Goal: Contribute content: Add original content to the website for others to see

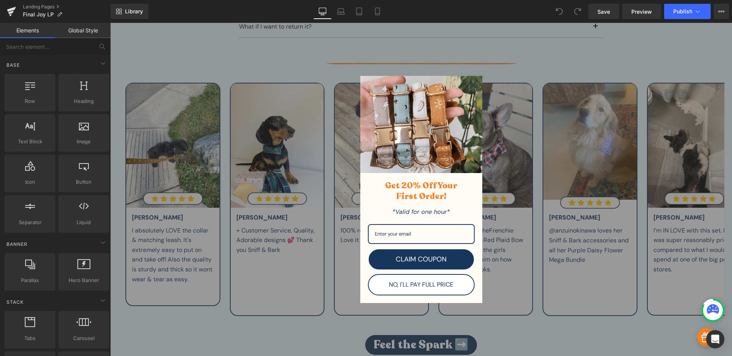
scroll to position [3254, 0]
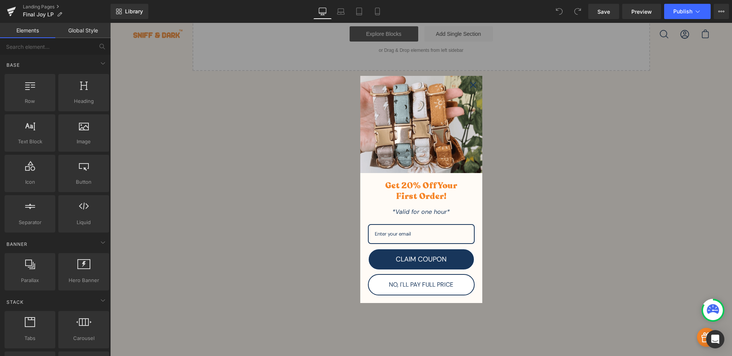
click at [470, 84] on icon "close icon" at bounding box center [473, 85] width 6 height 6
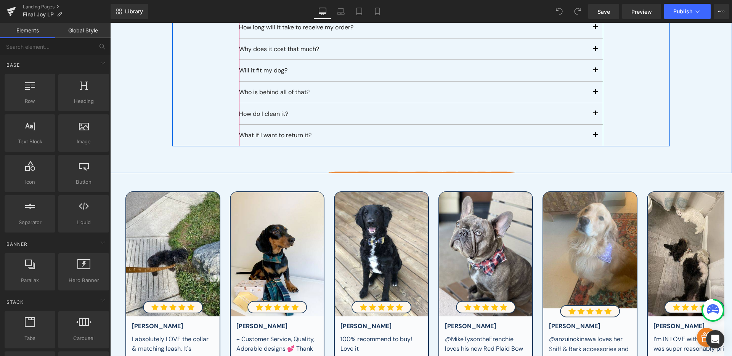
scroll to position [2647, 0]
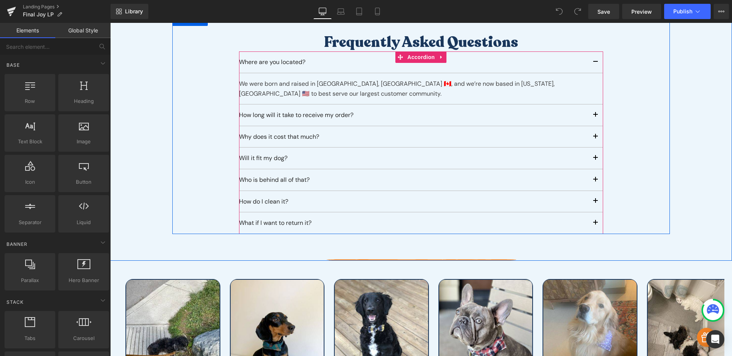
click at [596, 203] on span "button" at bounding box center [596, 203] width 0 height 0
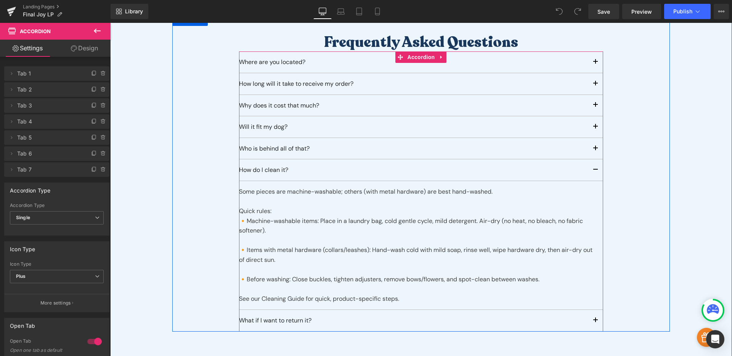
click at [590, 95] on button "button" at bounding box center [595, 105] width 15 height 21
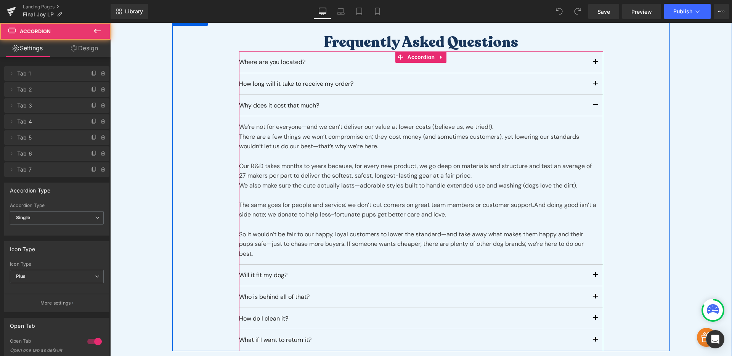
click at [590, 95] on button "button" at bounding box center [595, 105] width 15 height 21
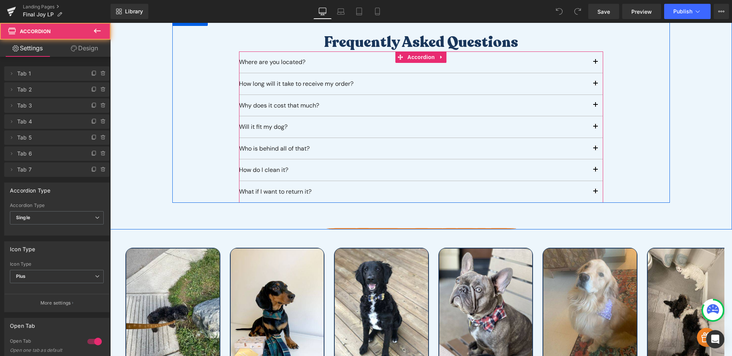
click at [590, 95] on button "button" at bounding box center [595, 105] width 15 height 21
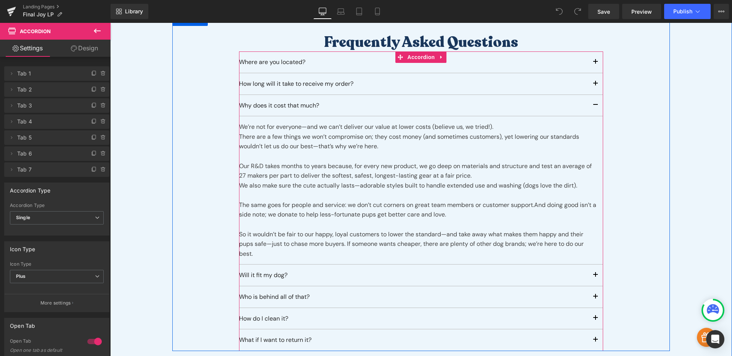
click at [591, 95] on button "button" at bounding box center [595, 105] width 15 height 21
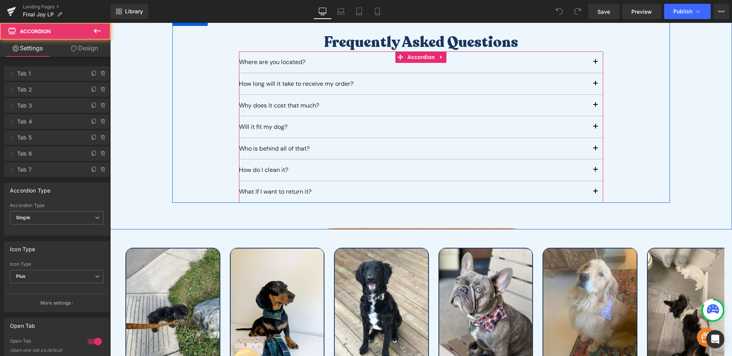
click at [589, 159] on button "button" at bounding box center [595, 169] width 15 height 21
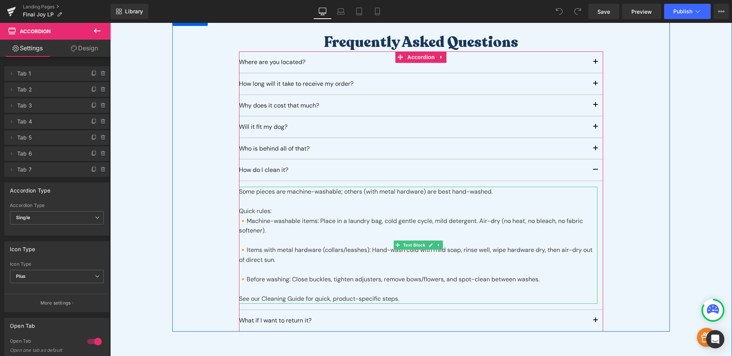
click at [326, 206] on div "Quick rules:" at bounding box center [418, 211] width 359 height 10
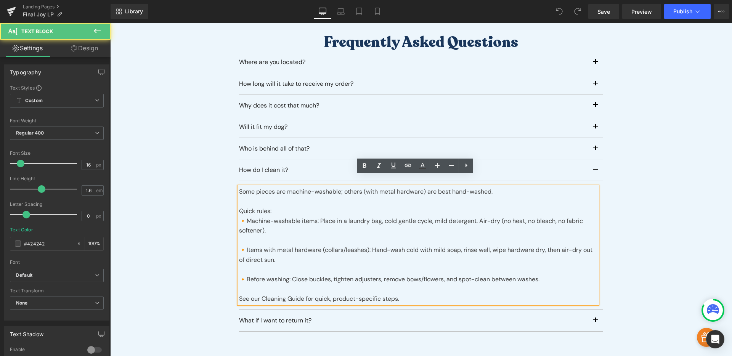
click at [243, 216] on div "🔸Machine-washable items: Place in a laundry bag, cold gentle cycle, mild deterg…" at bounding box center [418, 225] width 359 height 19
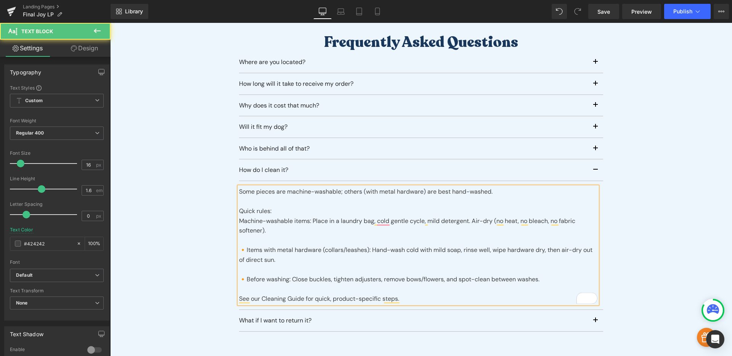
click at [311, 216] on div "Machine-washable items: Place in a laundry bag, cold gentle cycle, mild deterge…" at bounding box center [418, 225] width 359 height 19
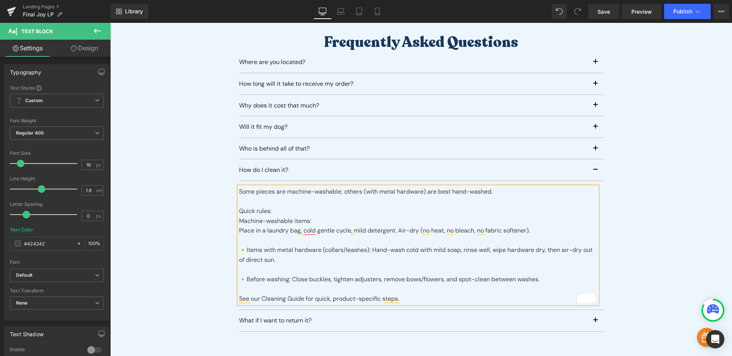
click at [369, 240] on div "Some pieces are machine-washable; others (with metal hardware) are best hand-wa…" at bounding box center [418, 245] width 359 height 117
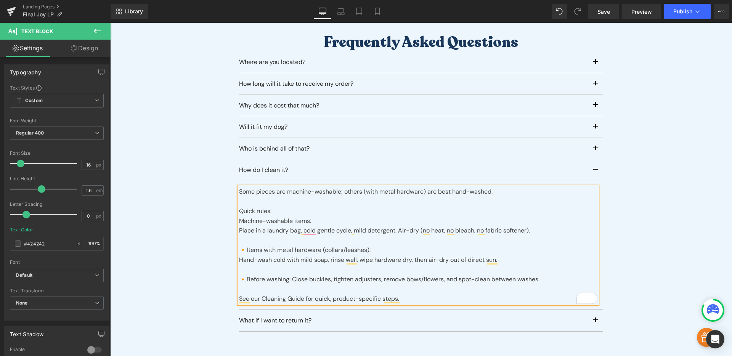
click at [290, 269] on div "🔸Before washing: Close buckles, tighten adjusters, remove bows/flowers, and spo…" at bounding box center [418, 284] width 359 height 39
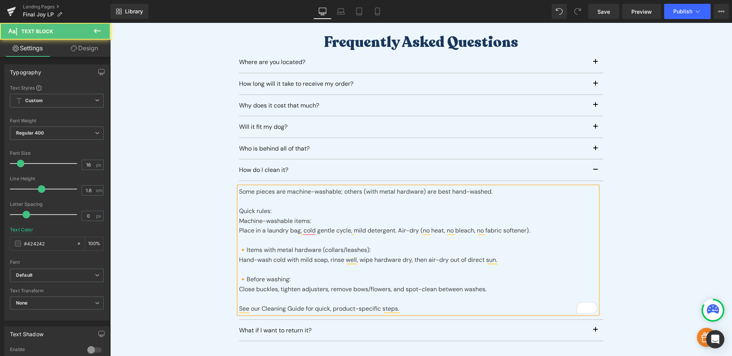
click at [244, 269] on div "🔸Before washing:" at bounding box center [418, 274] width 359 height 19
click at [243, 241] on div "Some pieces are machine-washable; others (with metal hardware) are best hand-wa…" at bounding box center [418, 250] width 359 height 127
drag, startPoint x: 318, startPoint y: 210, endPoint x: 235, endPoint y: 212, distance: 82.8
click at [239, 212] on div "Some pieces are machine-washable; others (with metal hardware) are best hand-wa…" at bounding box center [418, 250] width 359 height 127
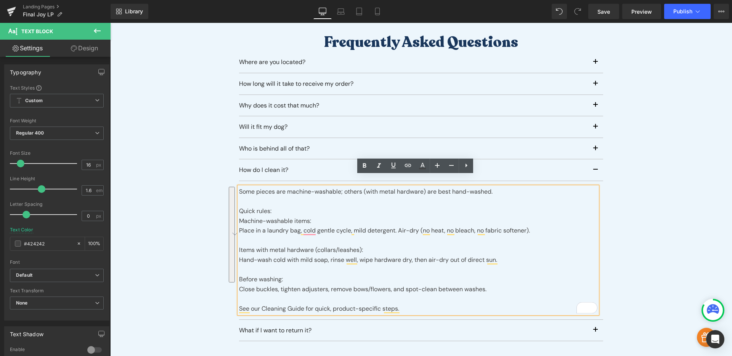
click at [256, 216] on div "Machine-washable items:" at bounding box center [418, 221] width 359 height 10
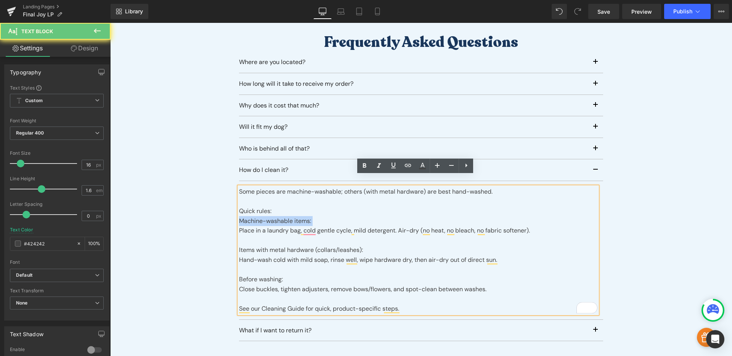
click at [256, 216] on div "Machine-washable items:" at bounding box center [418, 221] width 359 height 10
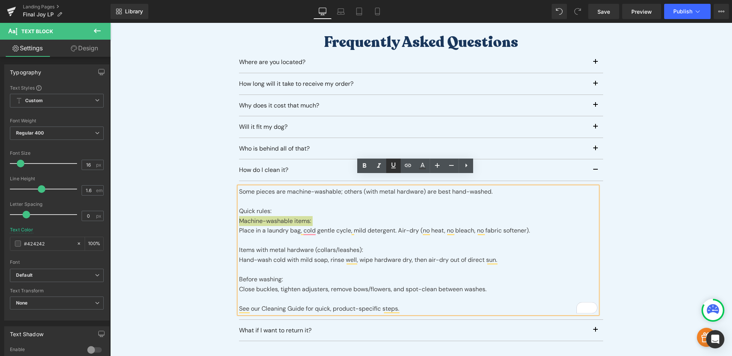
click at [396, 168] on icon at bounding box center [393, 165] width 9 height 9
click at [333, 238] on div "Some pieces are machine-washable; others (with metal hardware) are best hand-wa…" at bounding box center [418, 250] width 359 height 127
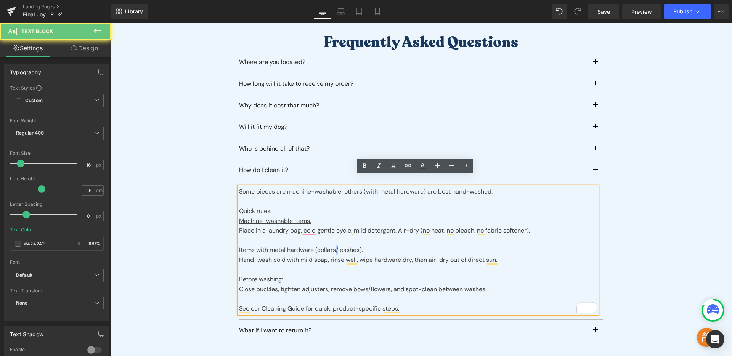
click at [333, 238] on div "Some pieces are machine-washable; others (with metal hardware) are best hand-wa…" at bounding box center [418, 250] width 359 height 127
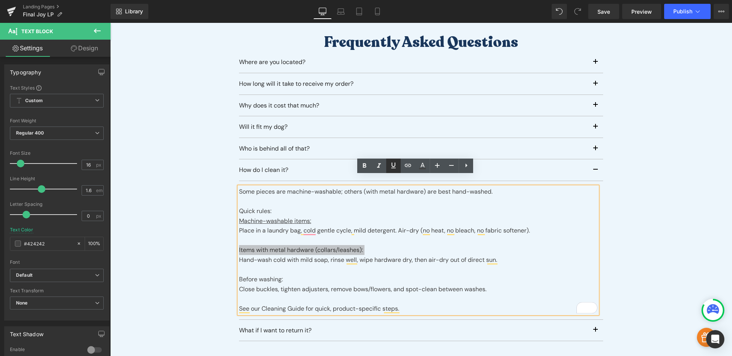
click at [393, 169] on icon at bounding box center [393, 165] width 9 height 9
drag, startPoint x: 261, startPoint y: 299, endPoint x: 302, endPoint y: 299, distance: 41.2
click at [302, 304] on div "See our Cleaning Guide for quick, product-specific steps." at bounding box center [418, 309] width 359 height 10
click at [409, 165] on icon at bounding box center [408, 165] width 6 height 3
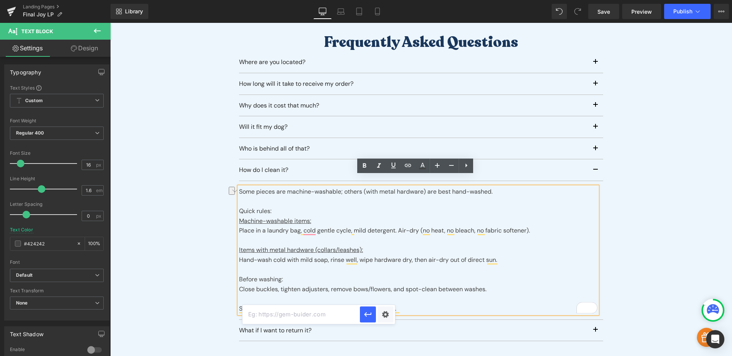
click at [324, 312] on input "text" at bounding box center [302, 314] width 118 height 19
paste input "[URL][DOMAIN_NAME]"
type input "[URL][DOMAIN_NAME]"
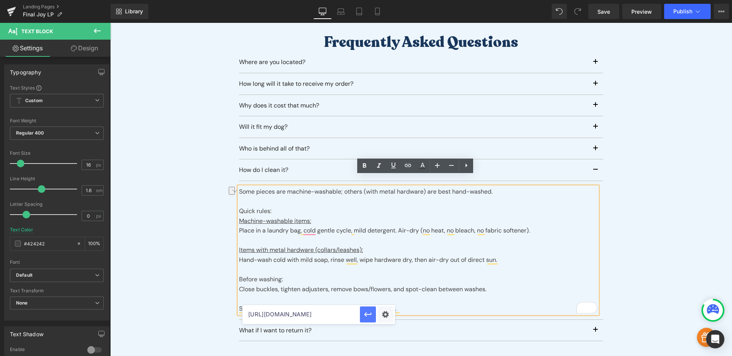
click at [364, 316] on icon "button" at bounding box center [368, 314] width 9 height 9
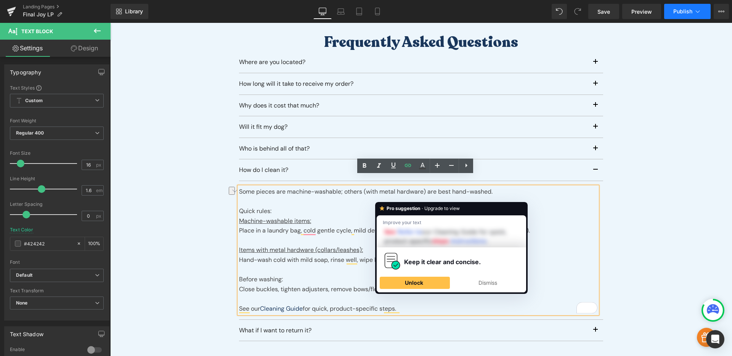
click at [679, 6] on button "Publish" at bounding box center [688, 11] width 47 height 15
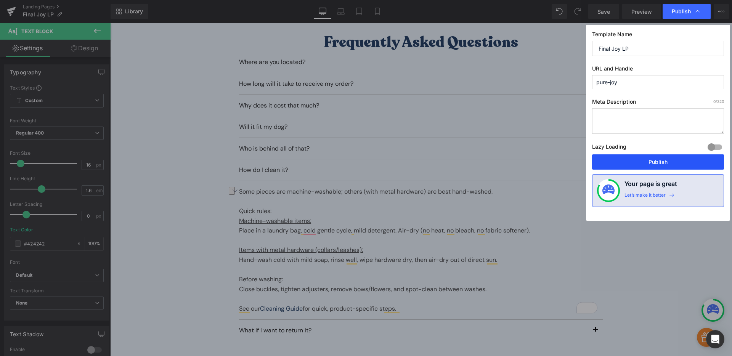
click at [655, 159] on button "Publish" at bounding box center [658, 162] width 132 height 15
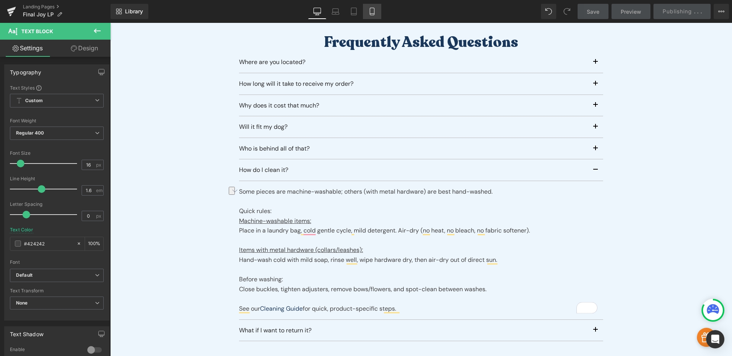
click at [370, 13] on icon at bounding box center [373, 12] width 8 height 8
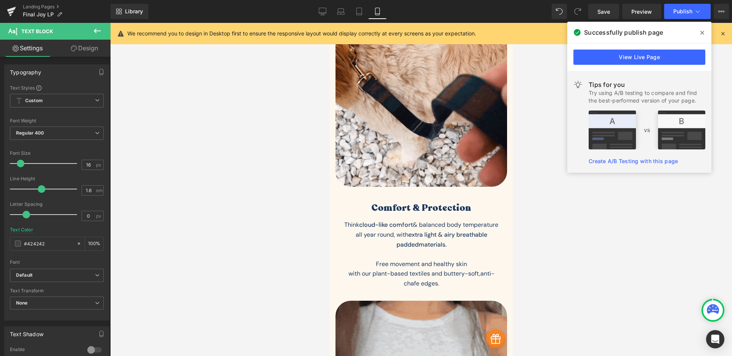
scroll to position [679, 0]
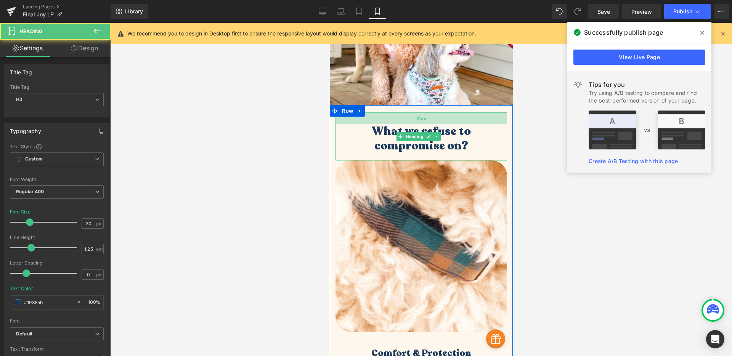
drag, startPoint x: 429, startPoint y: 100, endPoint x: 429, endPoint y: 105, distance: 4.6
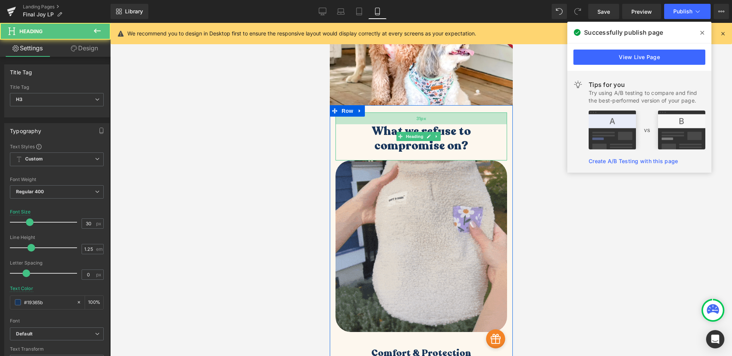
click at [429, 113] on div "31px" at bounding box center [421, 119] width 172 height 12
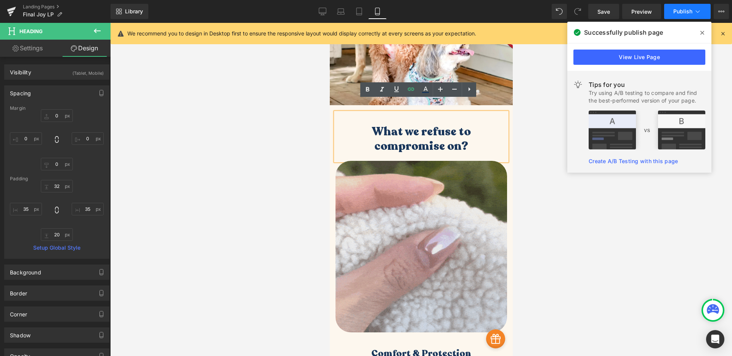
click at [671, 10] on button "Publish" at bounding box center [688, 11] width 47 height 15
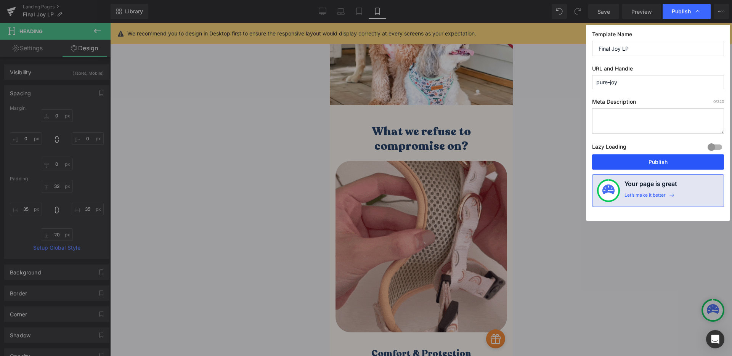
click at [640, 159] on button "Publish" at bounding box center [658, 162] width 132 height 15
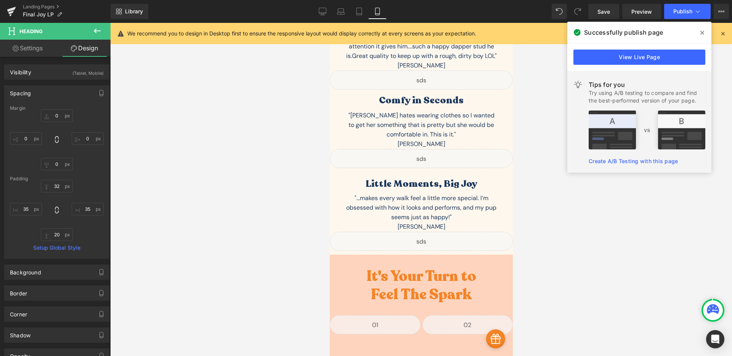
scroll to position [2730, 0]
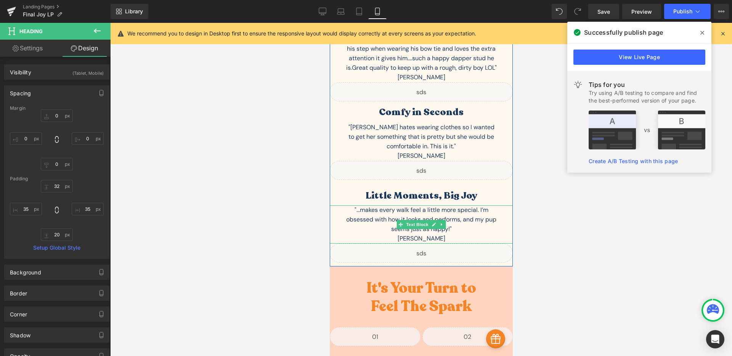
click at [393, 234] on div "[PERSON_NAME]" at bounding box center [421, 239] width 153 height 10
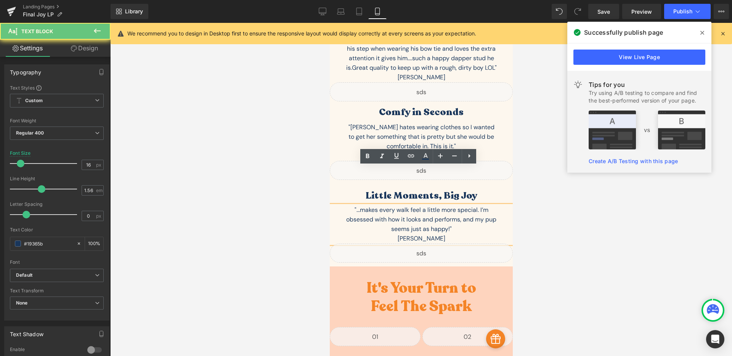
click at [402, 235] on span "[PERSON_NAME]" at bounding box center [422, 239] width 48 height 8
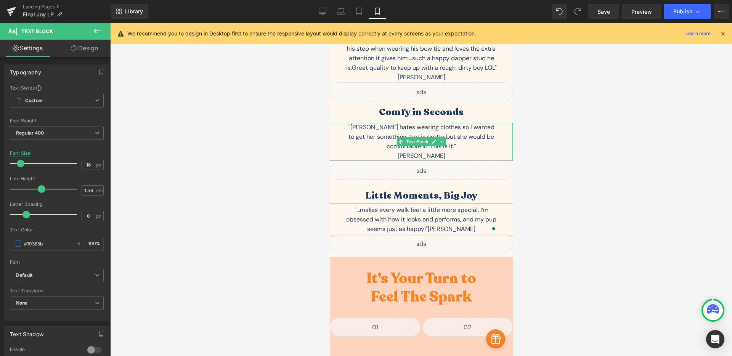
click at [391, 151] on div "[PERSON_NAME]" at bounding box center [421, 156] width 153 height 10
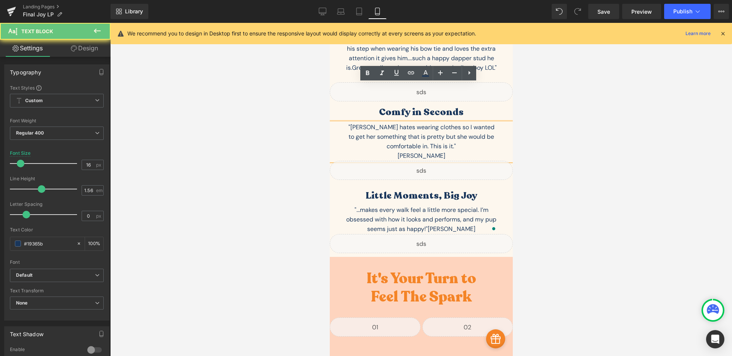
click at [401, 151] on div "[PERSON_NAME]" at bounding box center [421, 156] width 153 height 10
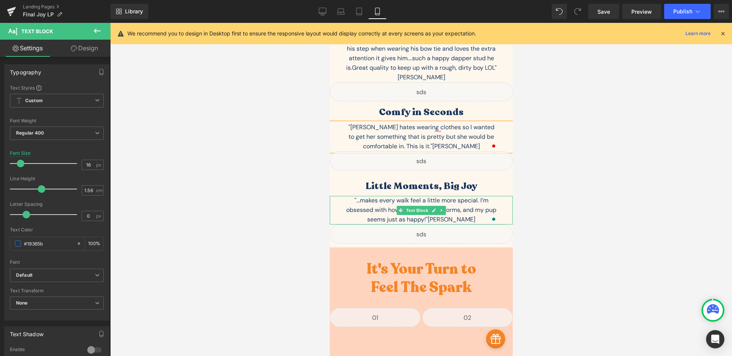
scroll to position [2533, 0]
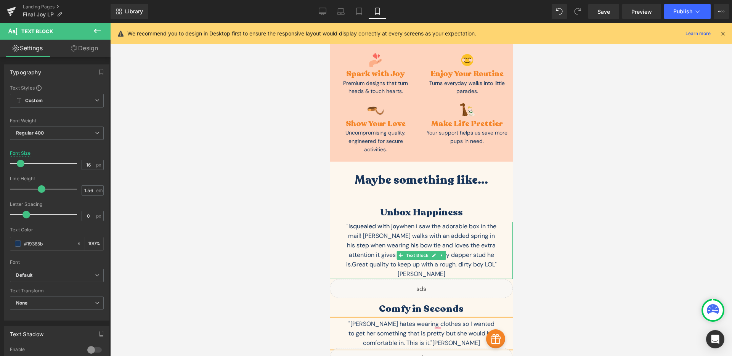
click at [408, 270] on span "[PERSON_NAME]" at bounding box center [422, 274] width 48 height 8
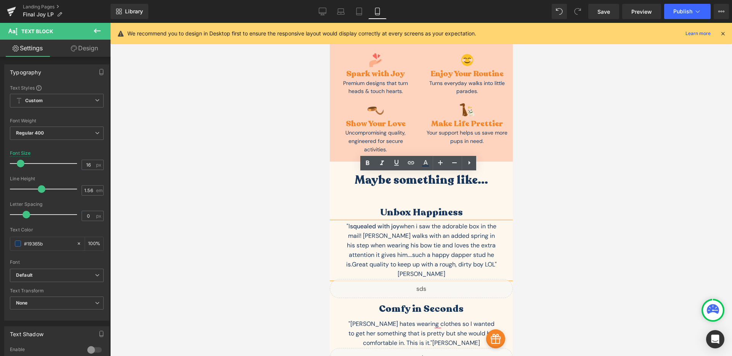
click at [408, 270] on span "[PERSON_NAME]" at bounding box center [422, 274] width 48 height 8
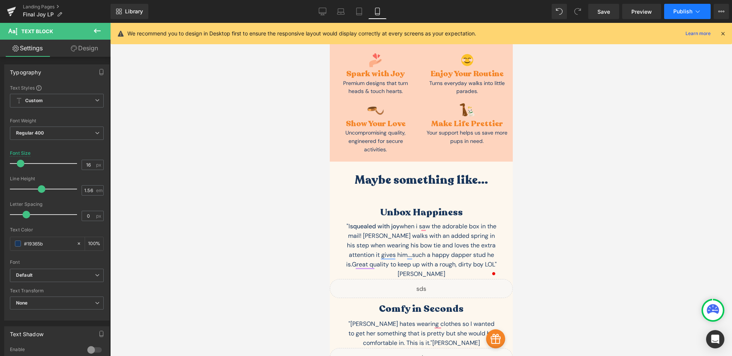
click at [697, 14] on icon at bounding box center [698, 12] width 8 height 8
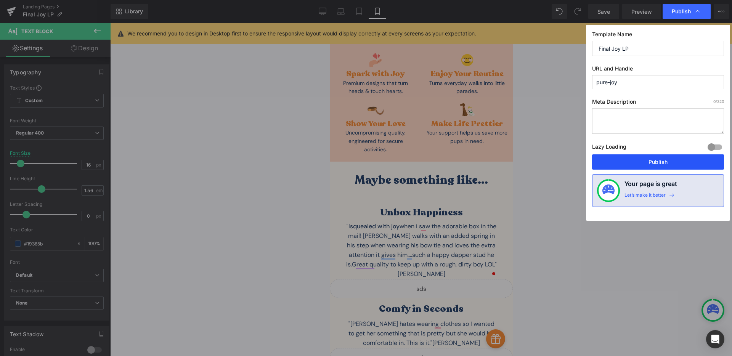
click at [665, 159] on button "Publish" at bounding box center [658, 162] width 132 height 15
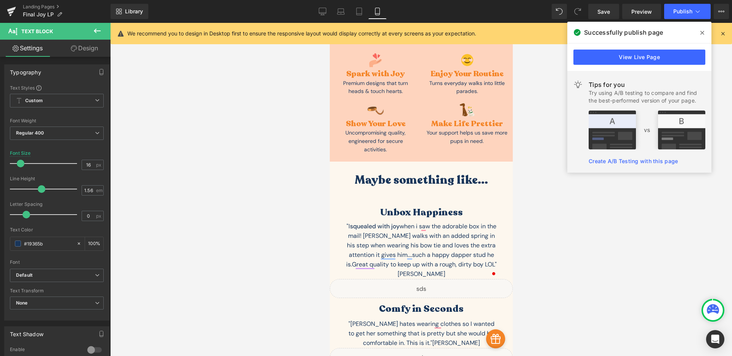
scroll to position [2322, 0]
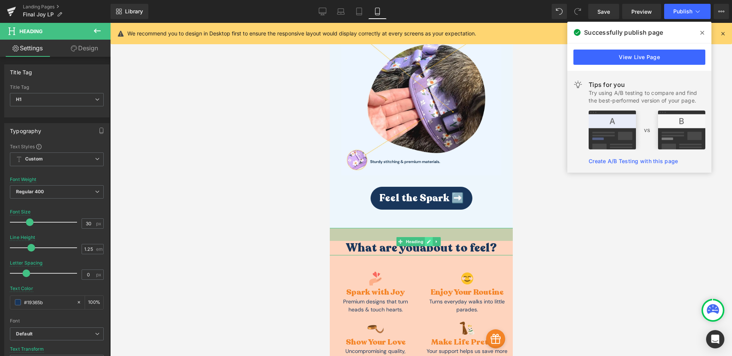
drag, startPoint x: 432, startPoint y: 183, endPoint x: 432, endPoint y: 190, distance: 7.3
click at [432, 228] on div "What are you about to feel? Heading 34px" at bounding box center [421, 241] width 202 height 27
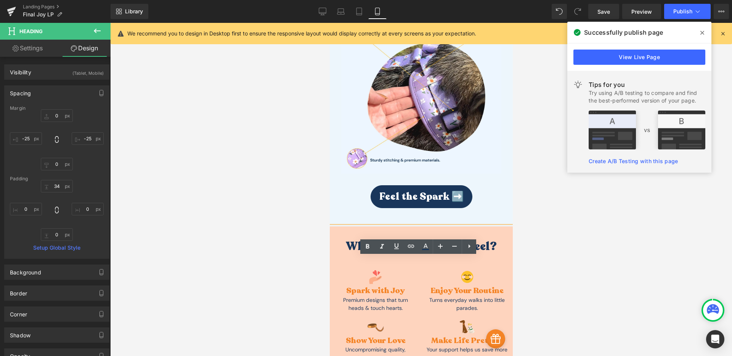
scroll to position [2326, 0]
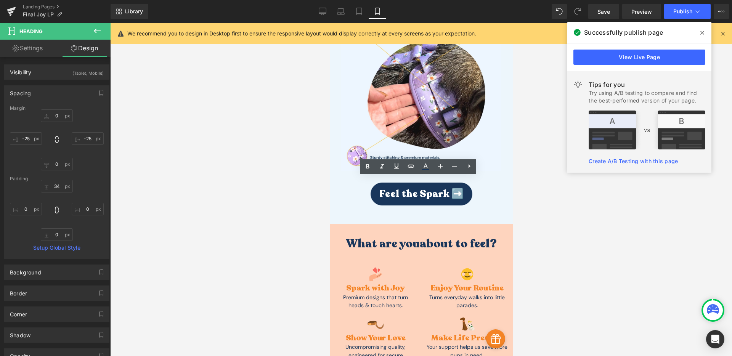
click at [552, 208] on div at bounding box center [421, 189] width 622 height 333
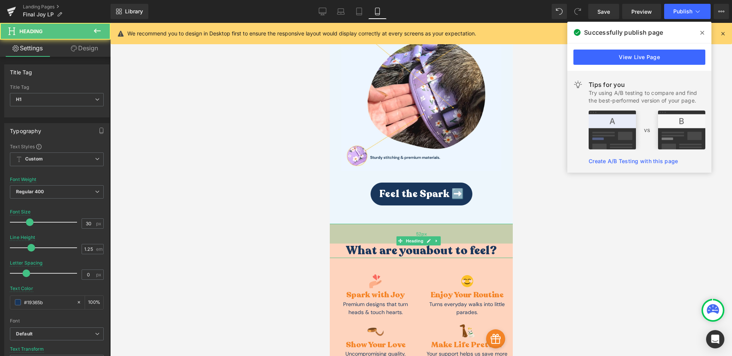
drag, startPoint x: 477, startPoint y: 180, endPoint x: 476, endPoint y: 187, distance: 6.9
click at [476, 224] on div "52px" at bounding box center [421, 234] width 202 height 20
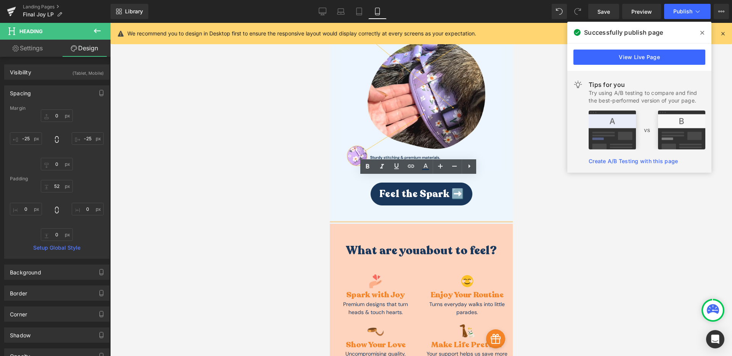
click at [481, 224] on div "What are you about to feel?" at bounding box center [421, 241] width 202 height 34
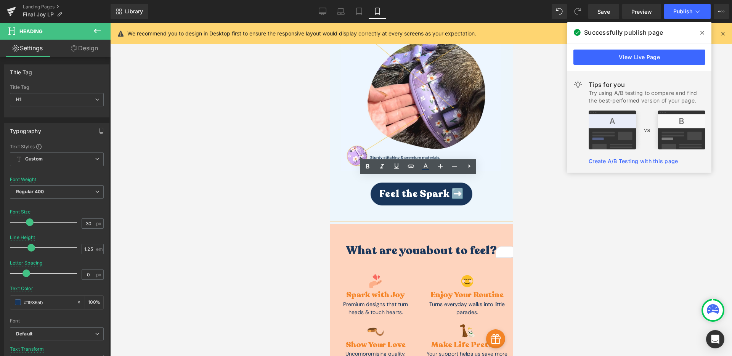
click at [576, 229] on div at bounding box center [421, 189] width 622 height 333
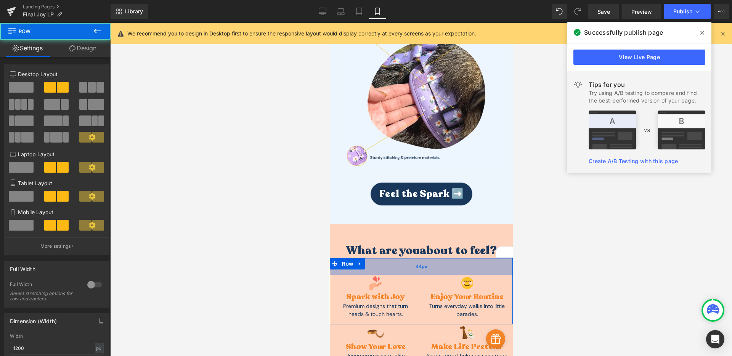
click at [470, 258] on div "44px" at bounding box center [421, 266] width 183 height 17
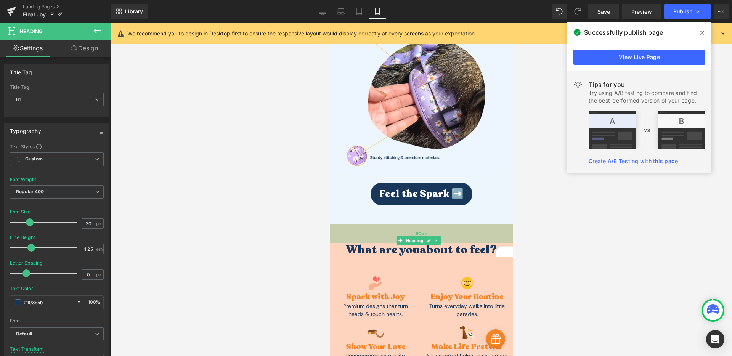
click at [475, 224] on div "50px" at bounding box center [421, 233] width 202 height 19
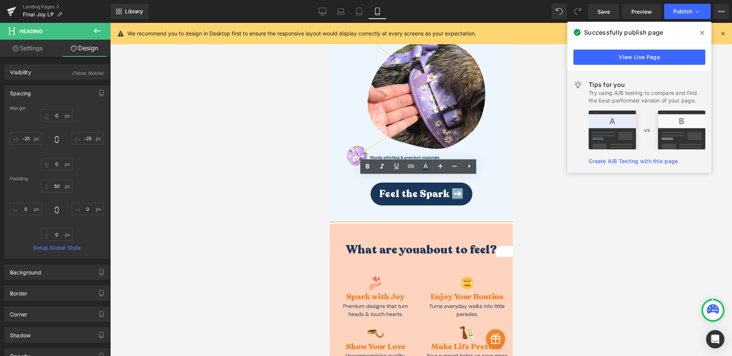
click at [479, 224] on div "What are you about to feel?" at bounding box center [421, 241] width 202 height 34
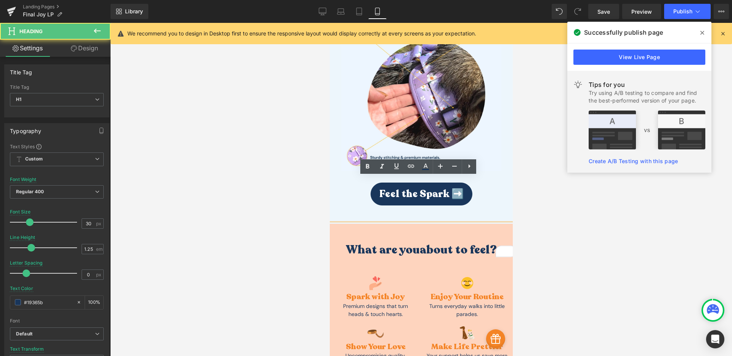
click at [555, 207] on div at bounding box center [421, 189] width 622 height 333
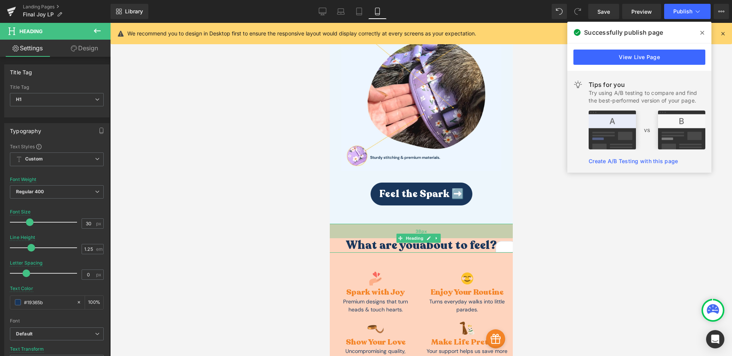
drag, startPoint x: 480, startPoint y: 192, endPoint x: 480, endPoint y: 188, distance: 4.6
click at [480, 224] on div "38px" at bounding box center [421, 231] width 202 height 14
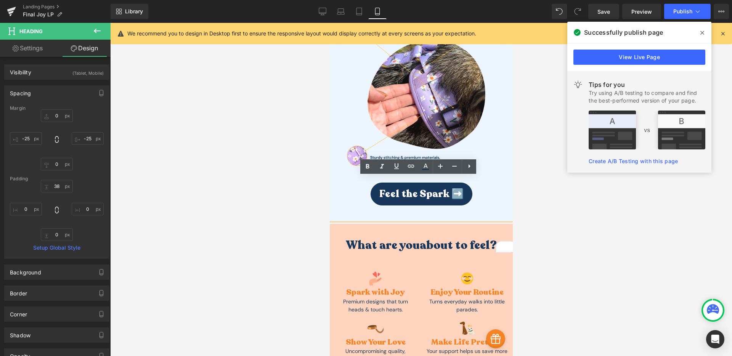
click at [330, 23] on div "46px" at bounding box center [330, 23] width 0 height 0
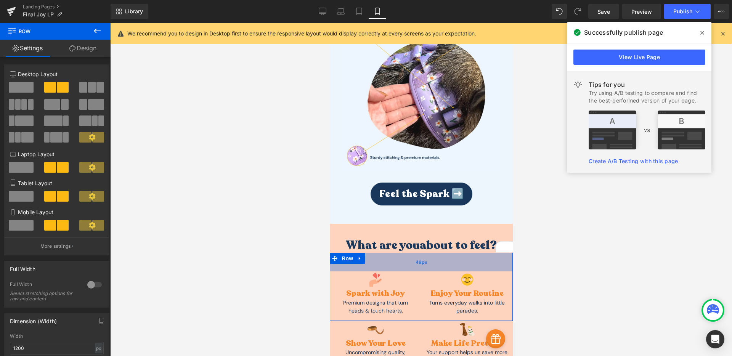
click at [478, 253] on div "49px" at bounding box center [421, 262] width 183 height 19
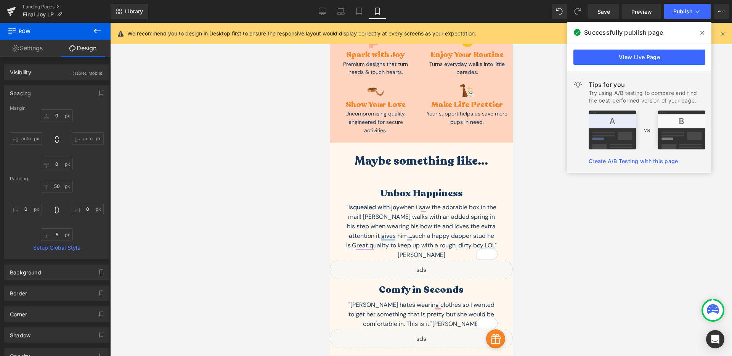
scroll to position [2583, 0]
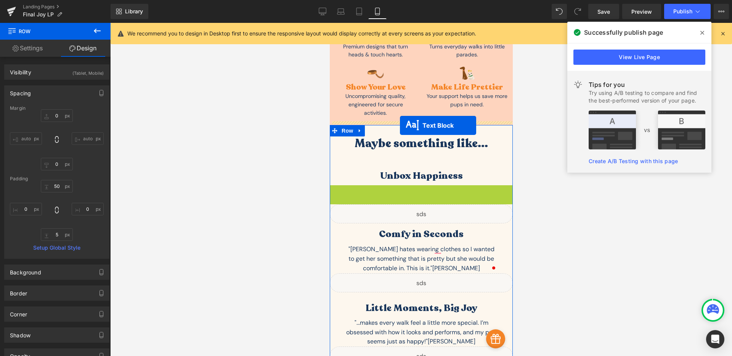
drag, startPoint x: 396, startPoint y: 166, endPoint x: 400, endPoint y: 126, distance: 40.6
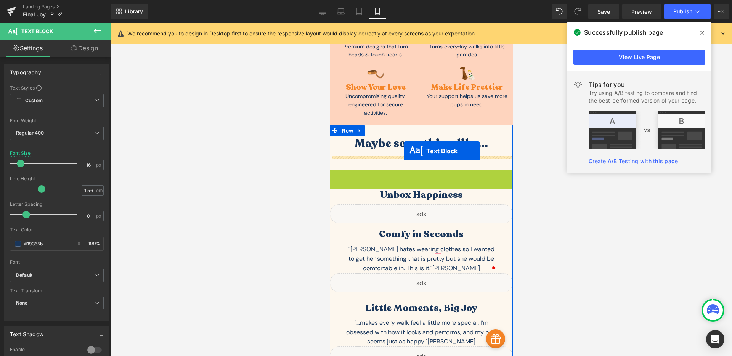
drag, startPoint x: 396, startPoint y: 150, endPoint x: 404, endPoint y: 151, distance: 7.4
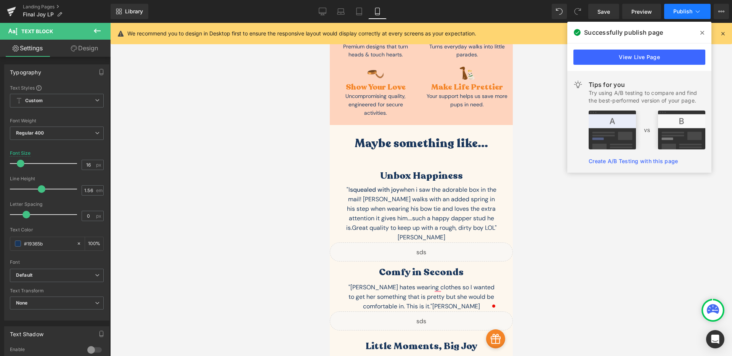
click at [679, 13] on span "Publish" at bounding box center [683, 11] width 19 height 6
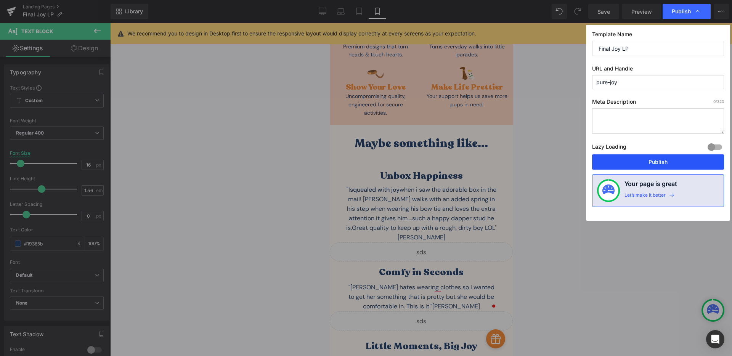
drag, startPoint x: 671, startPoint y: 164, endPoint x: 85, endPoint y: 235, distance: 589.9
click at [671, 164] on button "Publish" at bounding box center [658, 162] width 132 height 15
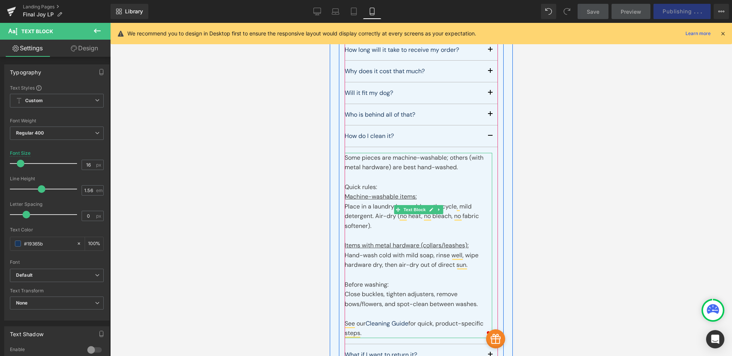
scroll to position [3219, 0]
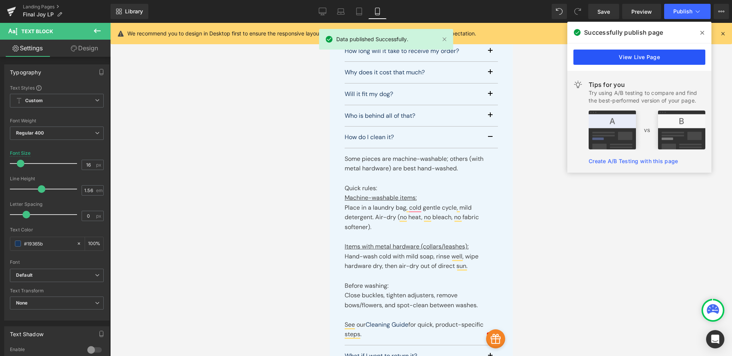
click at [649, 52] on link "View Live Page" at bounding box center [640, 57] width 132 height 15
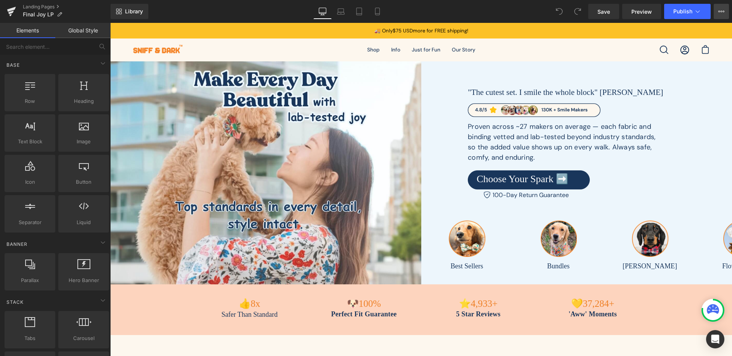
click at [718, 12] on button "View Live Page View with current Template Save Template to Library Schedule Pub…" at bounding box center [721, 11] width 15 height 15
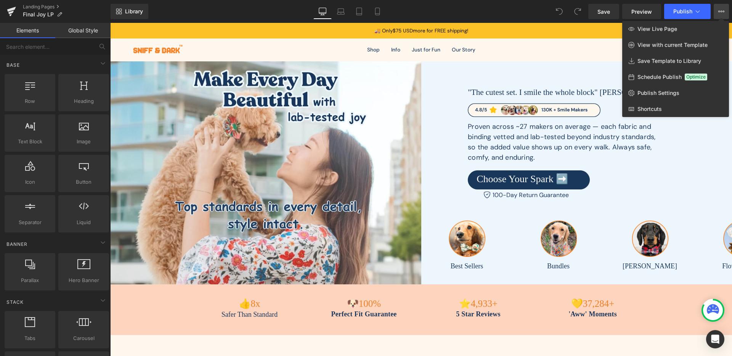
click at [718, 12] on button "View Live Page View with current Template Save Template to Library Schedule Pub…" at bounding box center [721, 11] width 15 height 15
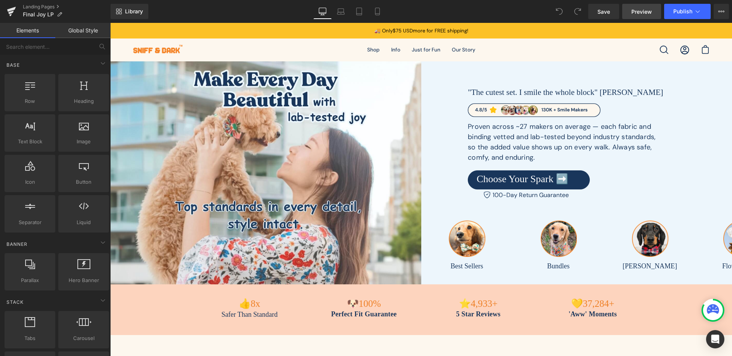
click at [634, 12] on span "Preview" at bounding box center [642, 12] width 21 height 8
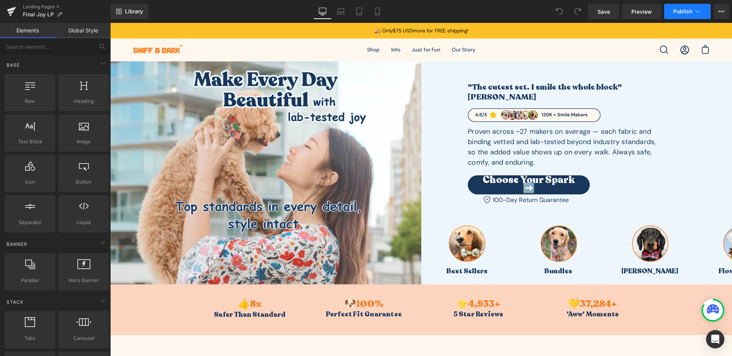
click at [694, 11] on icon at bounding box center [698, 12] width 8 height 8
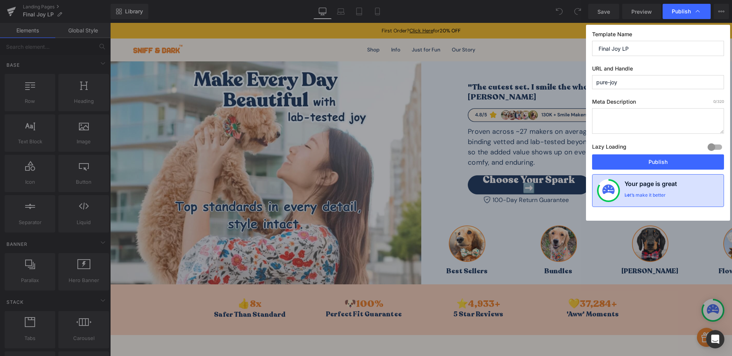
click at [668, 190] on h4 "Your page is great" at bounding box center [651, 185] width 53 height 13
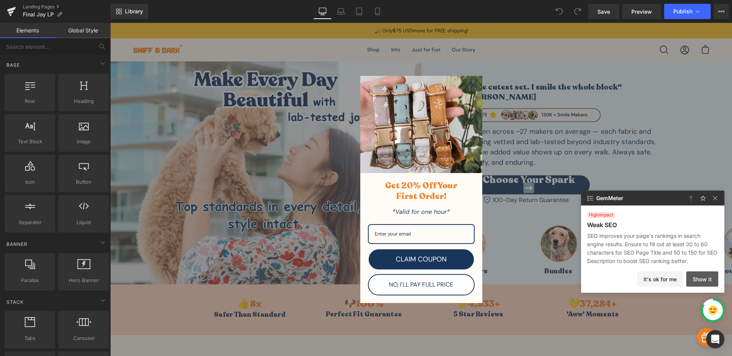
click at [703, 276] on button "Show it" at bounding box center [703, 279] width 32 height 15
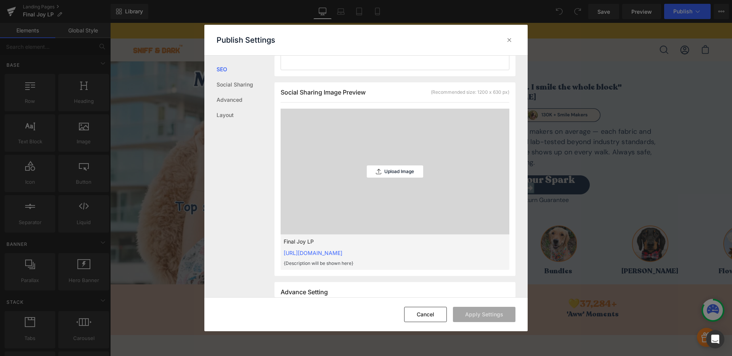
scroll to position [364, 0]
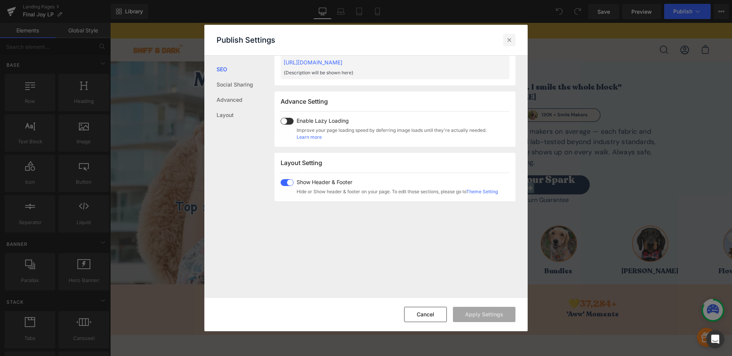
click at [514, 42] on div at bounding box center [510, 40] width 12 height 12
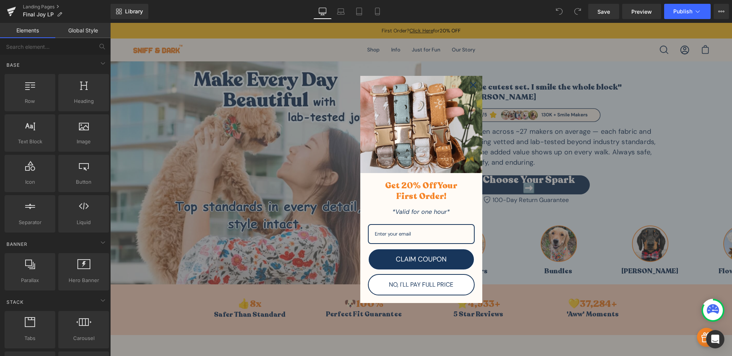
click at [470, 83] on icon "close icon" at bounding box center [473, 85] width 6 height 6
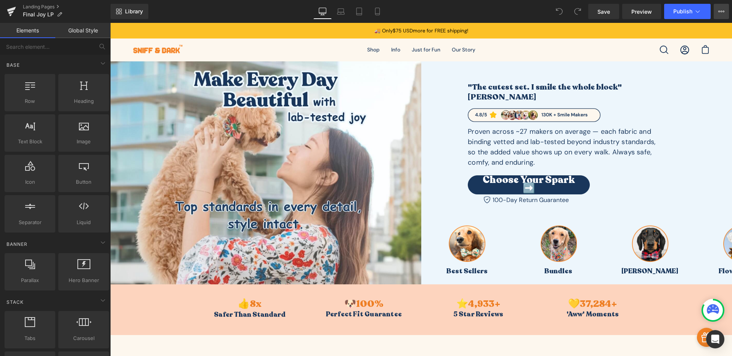
click at [714, 17] on button "View Live Page View with current Template Save Template to Library Schedule Pub…" at bounding box center [721, 11] width 15 height 15
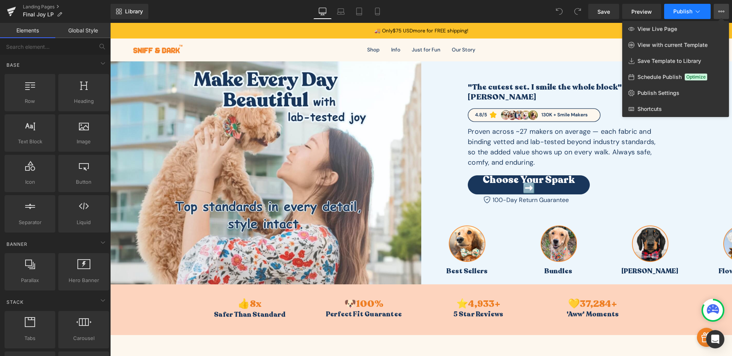
click at [685, 14] on span "Publish" at bounding box center [683, 11] width 19 height 6
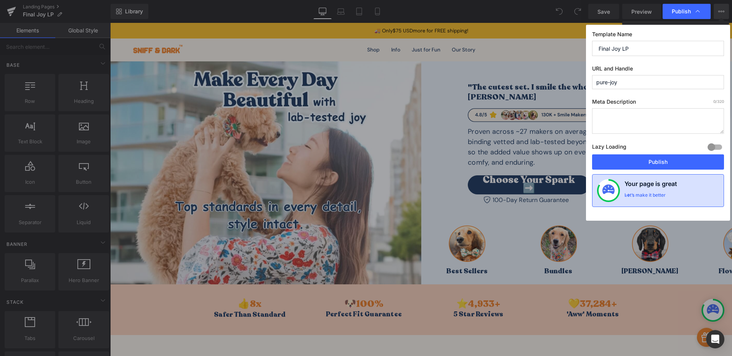
click at [664, 193] on div "Let’s make it better" at bounding box center [645, 197] width 41 height 10
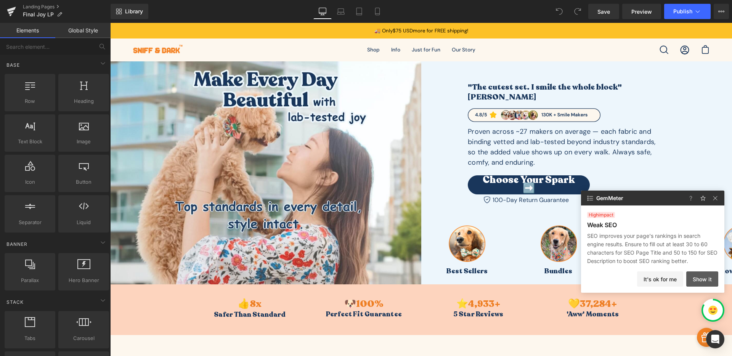
click at [705, 284] on button "Show it" at bounding box center [703, 279] width 32 height 15
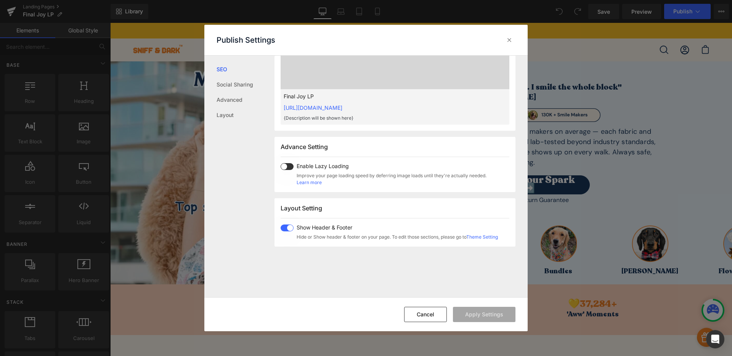
scroll to position [401, 0]
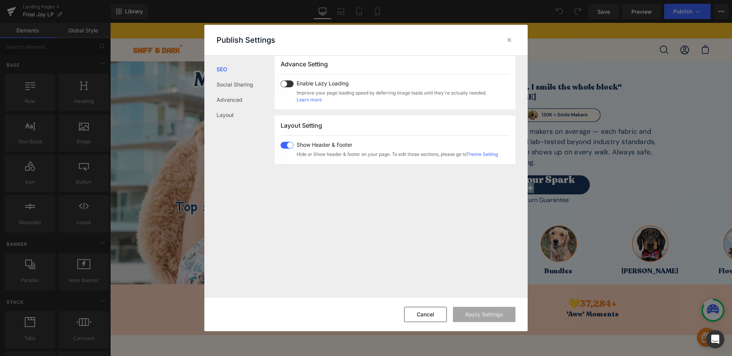
click at [287, 143] on span at bounding box center [287, 145] width 13 height 7
click at [510, 40] on icon at bounding box center [510, 40] width 8 height 8
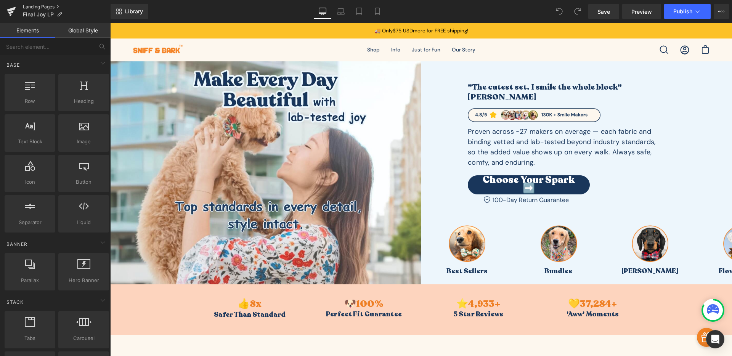
click at [45, 8] on link "Landing Pages" at bounding box center [67, 7] width 88 height 6
